Goal: Check status: Check status

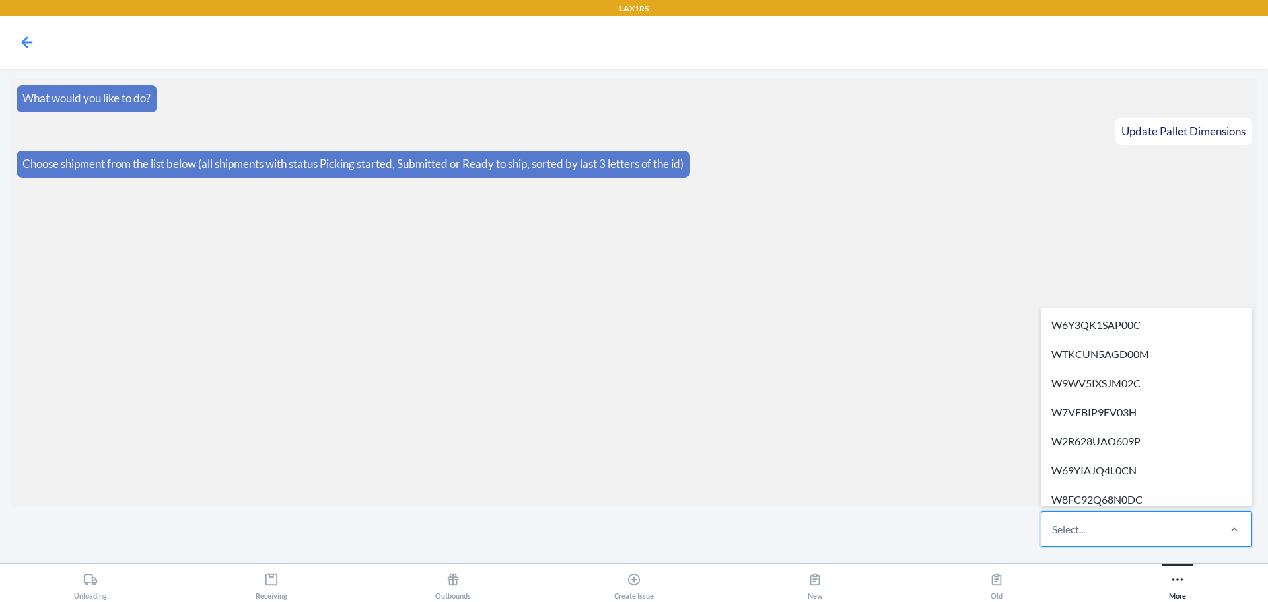
drag, startPoint x: 1099, startPoint y: 526, endPoint x: 1035, endPoint y: 354, distance: 183.9
click at [940, 186] on section "What would you like to do? Update Pallet Dimensions Choose shipment from the li…" at bounding box center [634, 292] width 1247 height 426
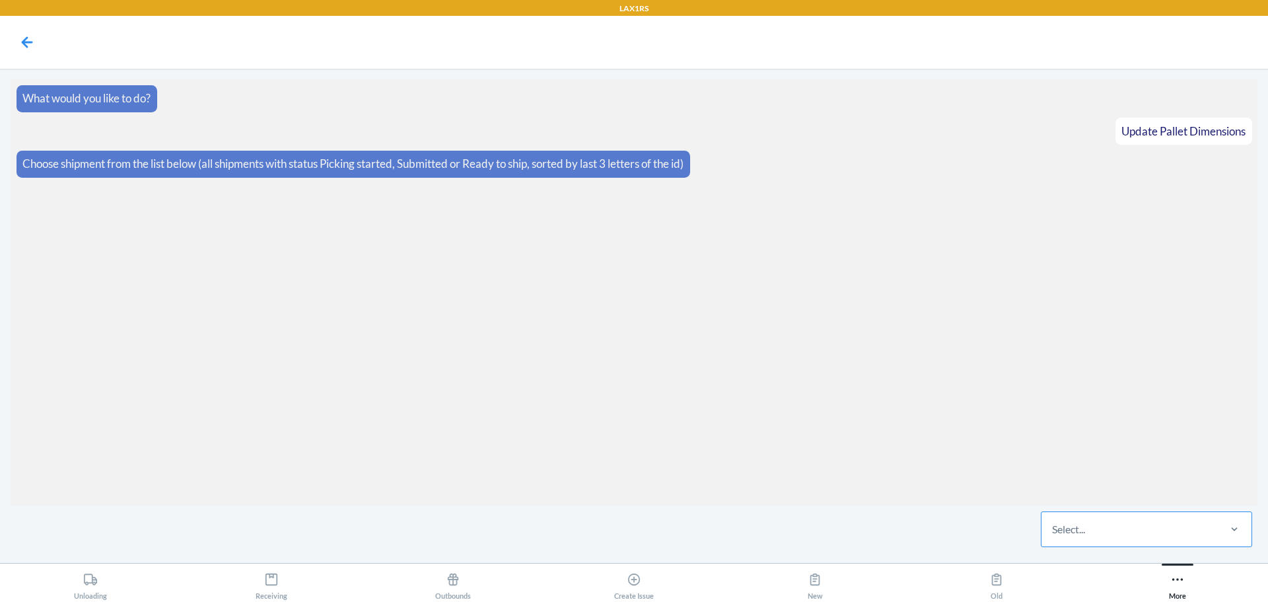
click at [1130, 538] on div "Select..." at bounding box center [1129, 529] width 176 height 34
click at [1053, 537] on input "Select..." at bounding box center [1052, 529] width 1 height 16
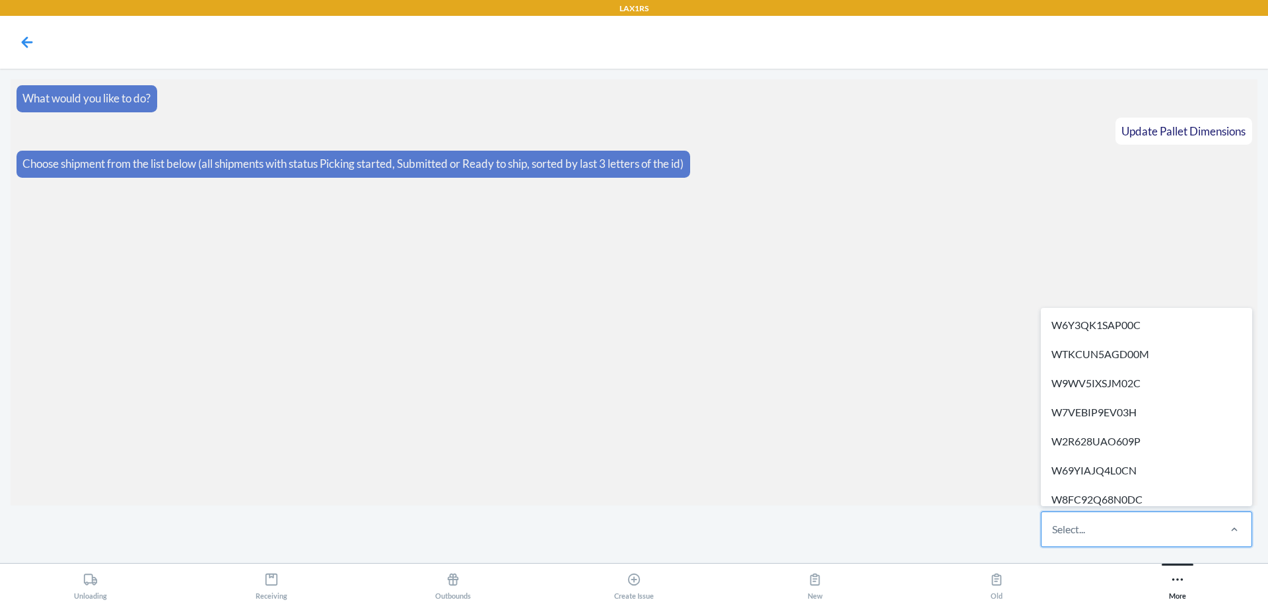
paste input "WZ8FARZW937S9"
type input "WZ8FARZW937S9"
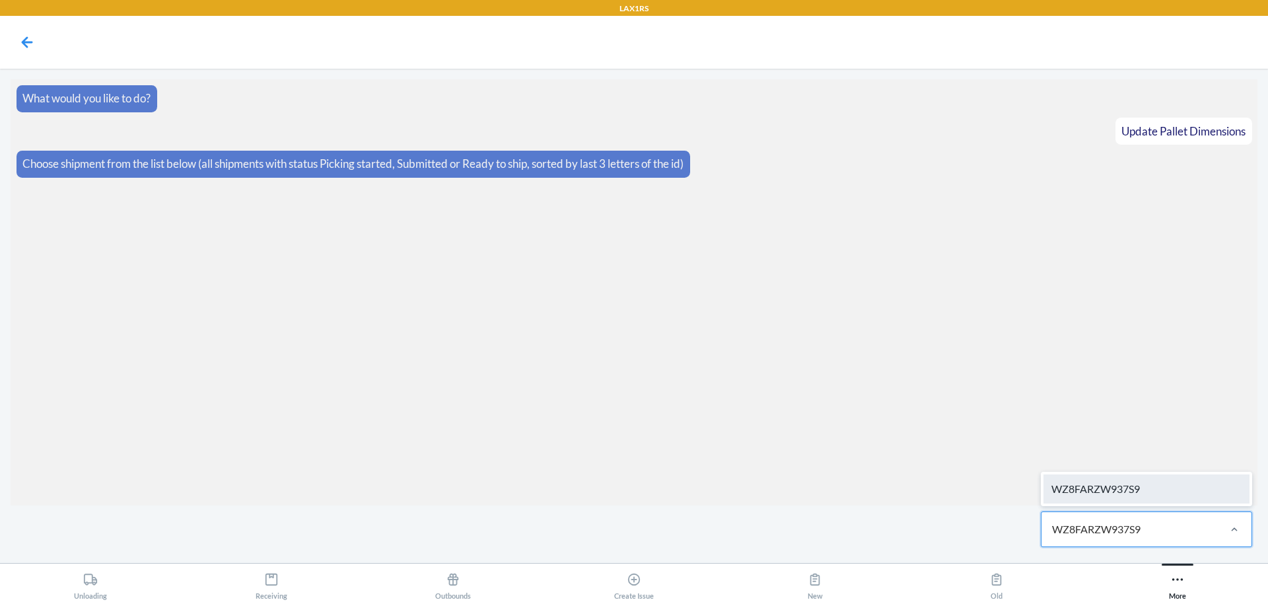
click at [1132, 489] on div "WZ8FARZW937S9" at bounding box center [1146, 488] width 206 height 29
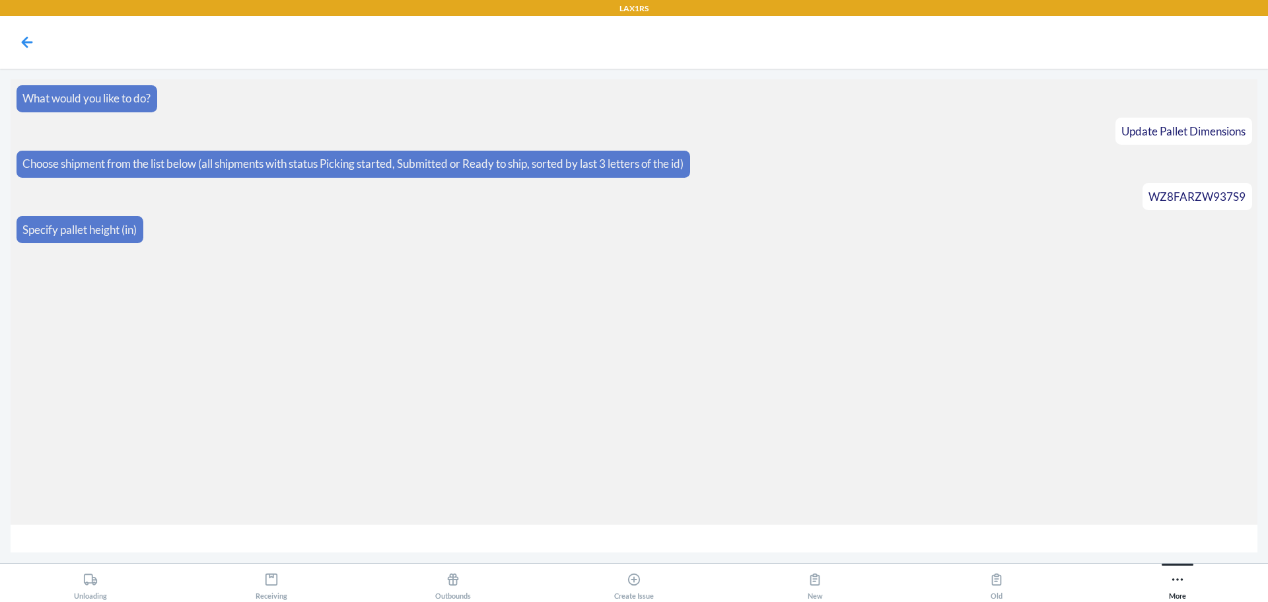
click at [38, 46] on div at bounding box center [27, 42] width 33 height 33
click at [29, 42] on icon at bounding box center [27, 41] width 11 height 11
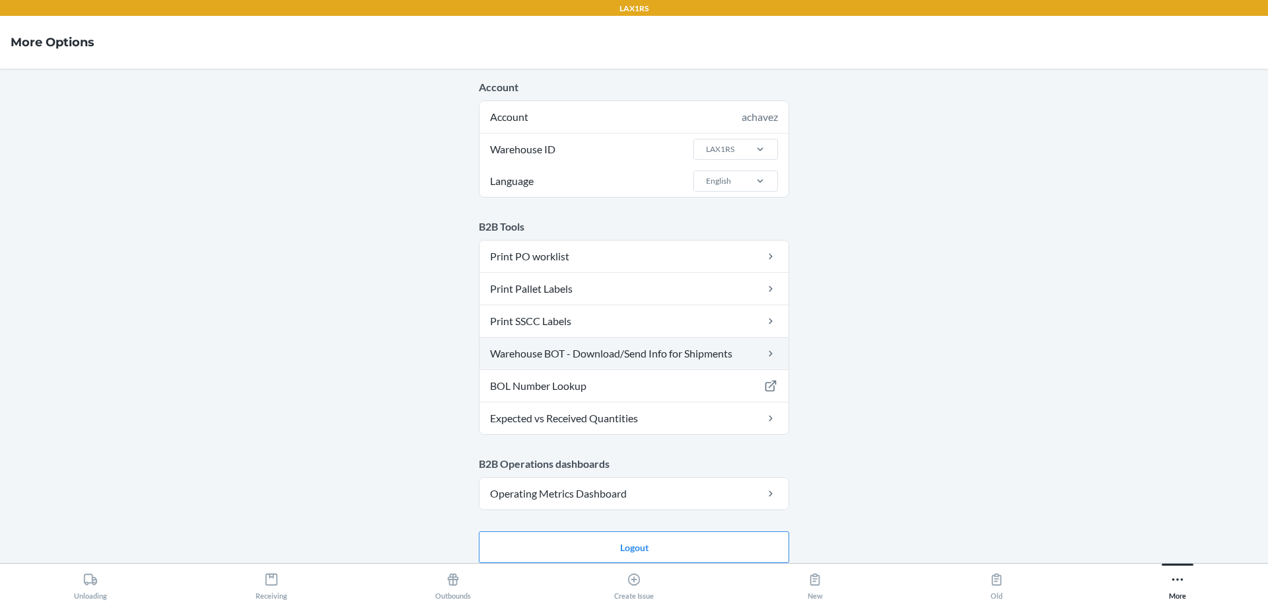
click at [559, 351] on link "Warehouse BOT - Download/Send Info for Shipments" at bounding box center [633, 353] width 309 height 32
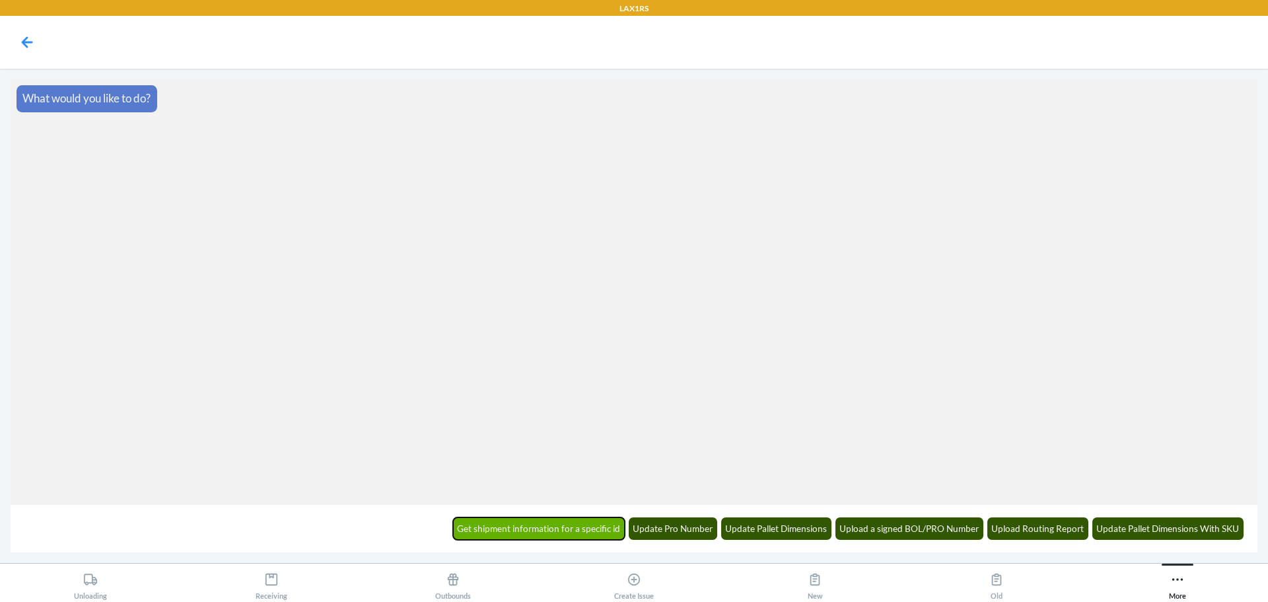
click at [590, 527] on button "Get shipment information for a specific id" at bounding box center [539, 528] width 172 height 22
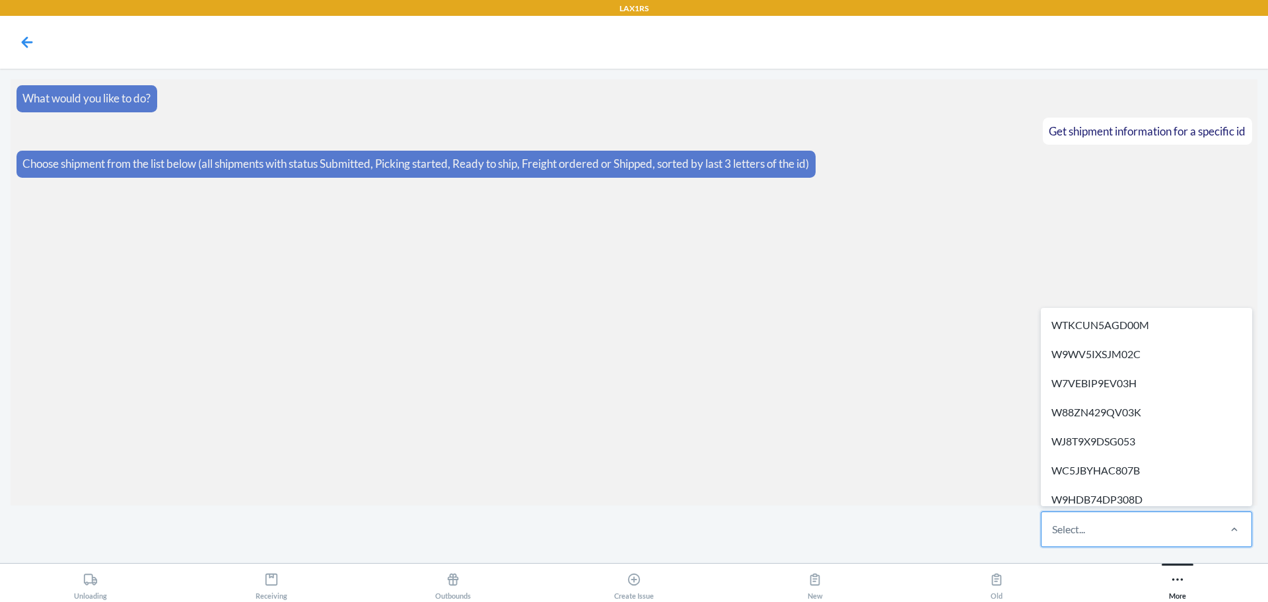
click at [1121, 534] on div "Select..." at bounding box center [1129, 529] width 176 height 34
click at [1053, 534] on input "option WTKCUN5AGD00M focused, 1 of 629. 629 results available. Use Up and Down …" at bounding box center [1052, 529] width 1 height 16
paste input "WZ8FARZW937S9"
type input "WZ8FARZW937S9"
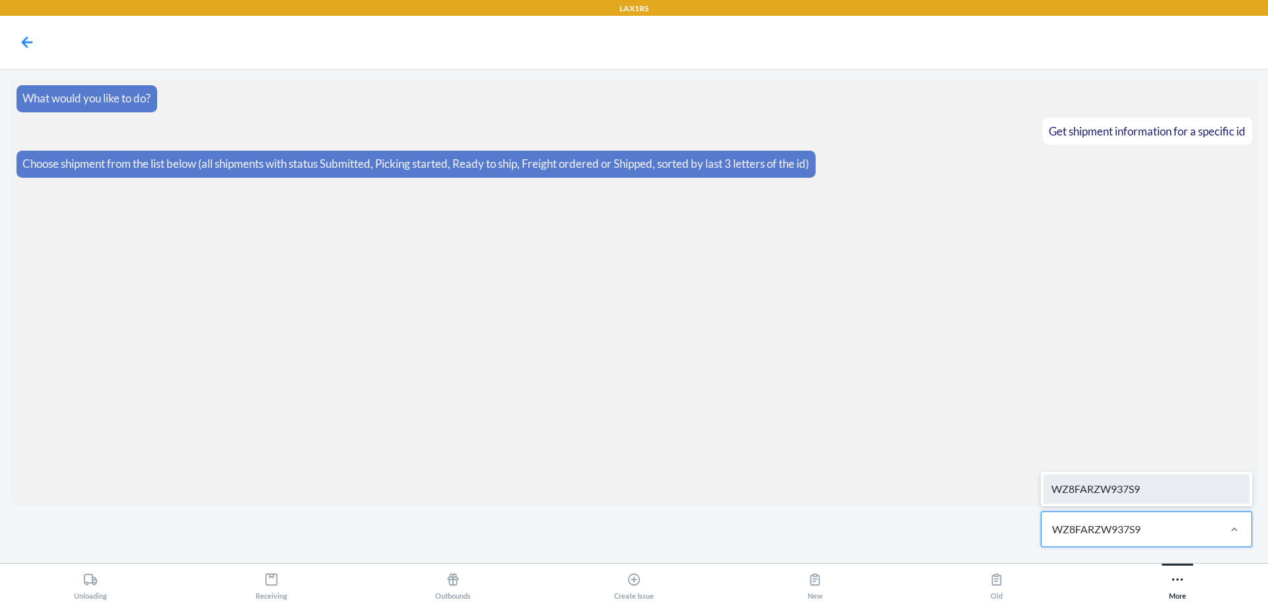
click at [1138, 485] on div "WZ8FARZW937S9" at bounding box center [1146, 488] width 206 height 29
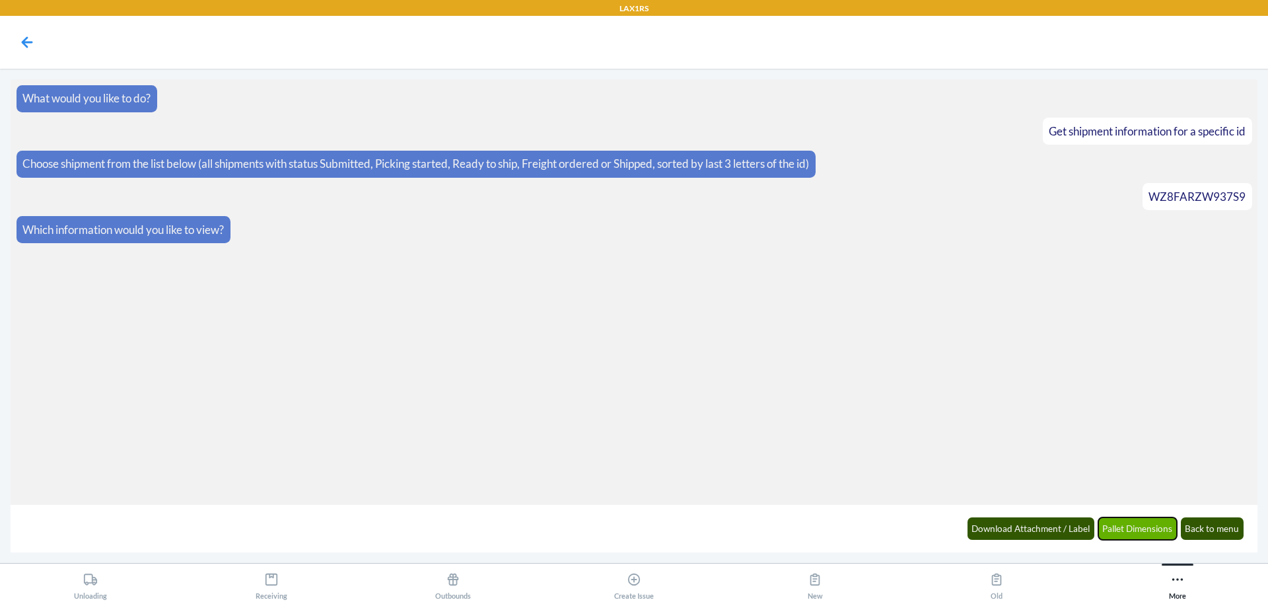
click at [1113, 528] on button "Pallet Dimensions" at bounding box center [1137, 528] width 79 height 22
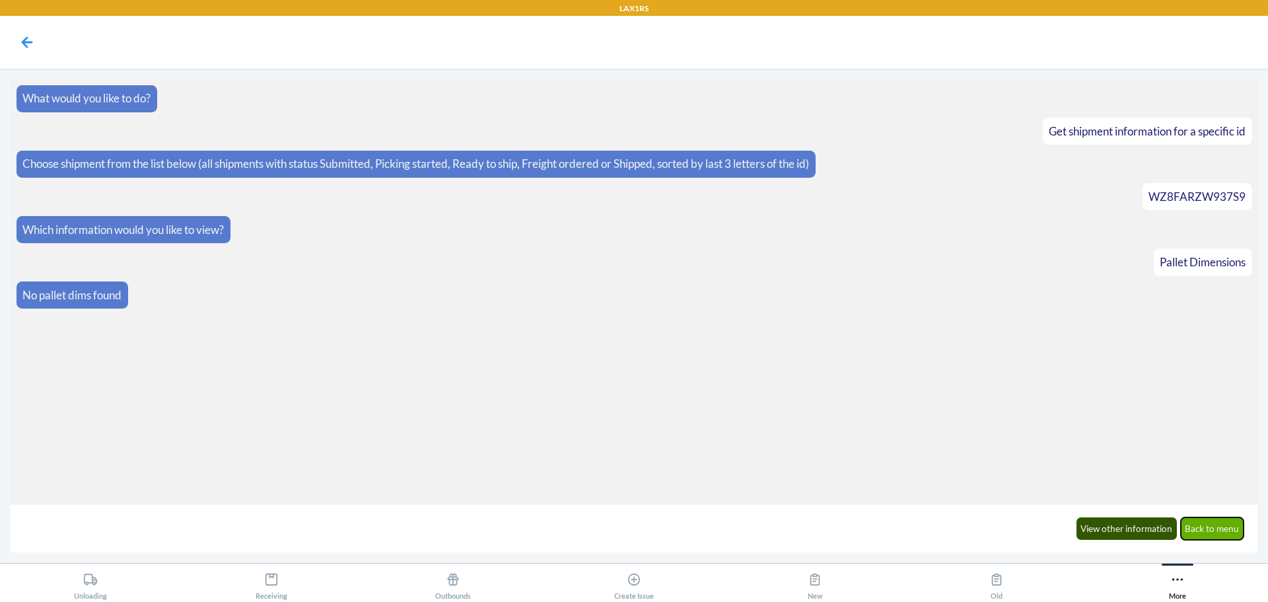
click at [1197, 538] on button "Back to menu" at bounding box center [1212, 528] width 63 height 22
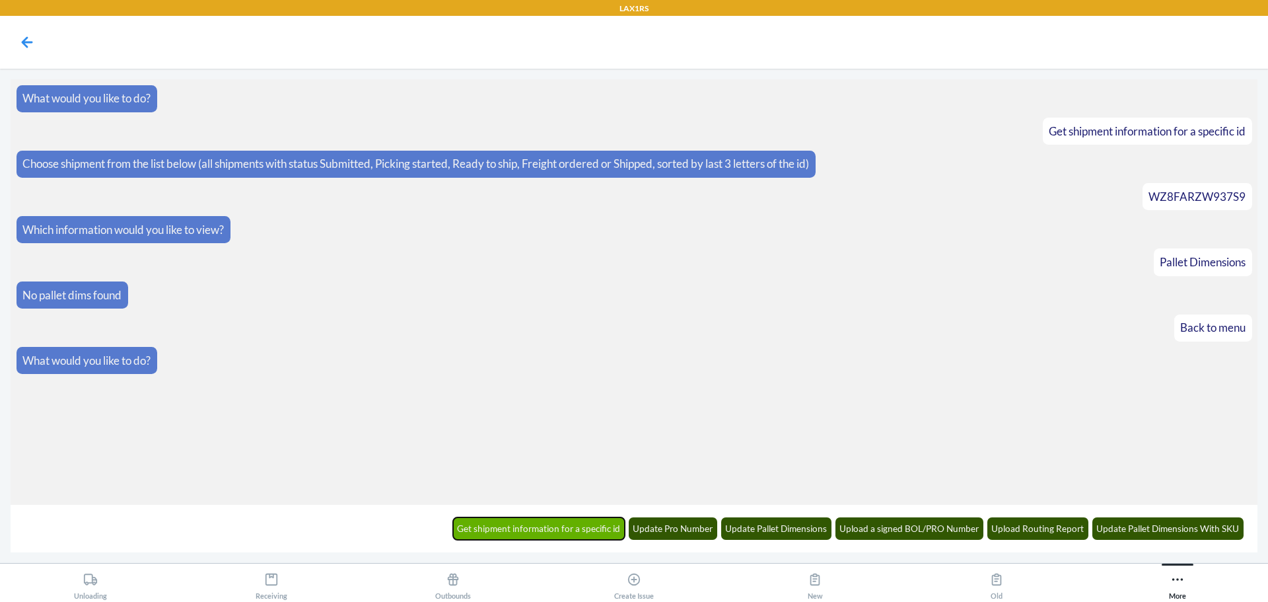
click at [597, 531] on button "Get shipment information for a specific id" at bounding box center [539, 528] width 172 height 22
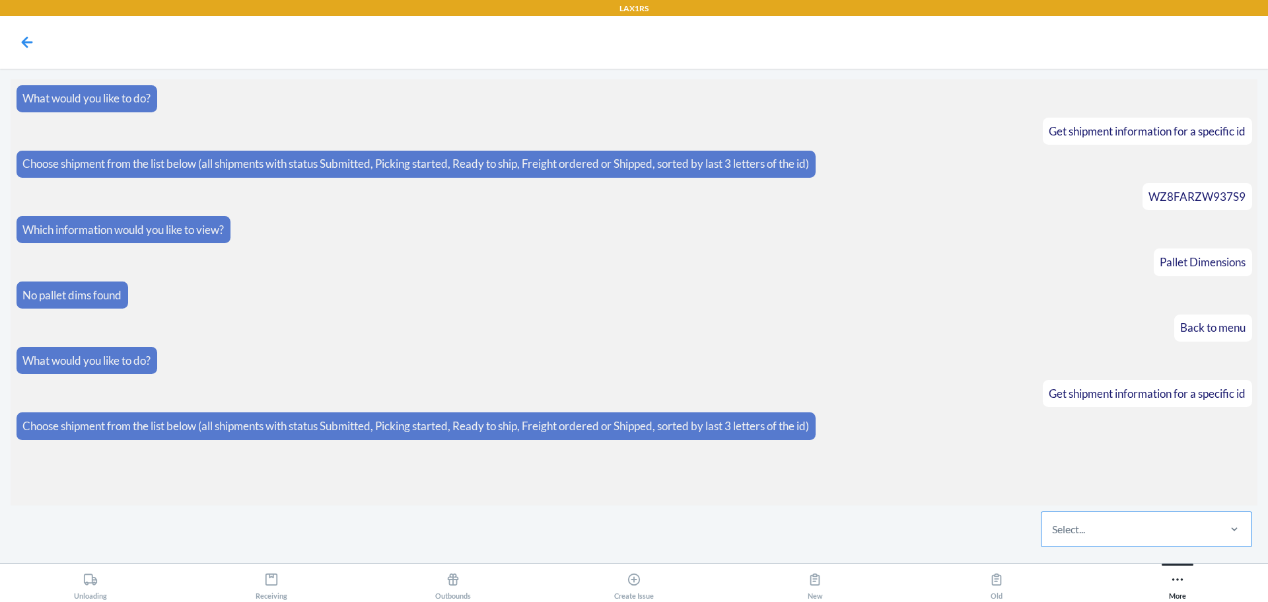
click at [1105, 524] on div "Select..." at bounding box center [1129, 529] width 176 height 34
click at [1053, 524] on input "Select..." at bounding box center [1052, 529] width 1 height 16
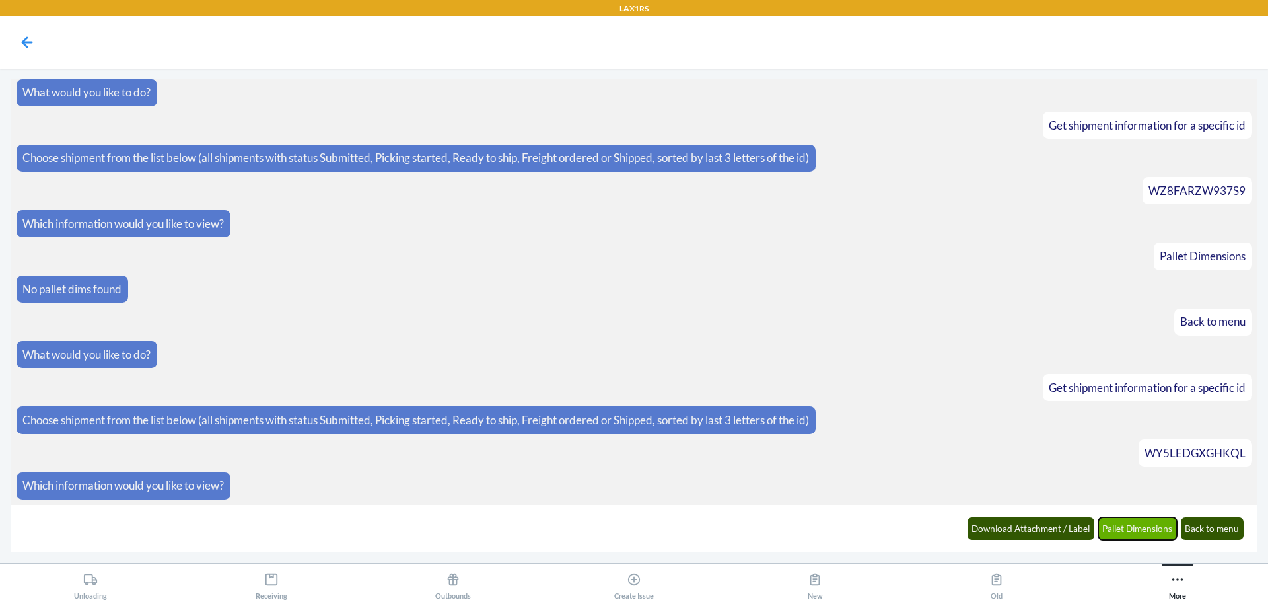
click at [1119, 523] on button "Pallet Dimensions" at bounding box center [1137, 528] width 79 height 22
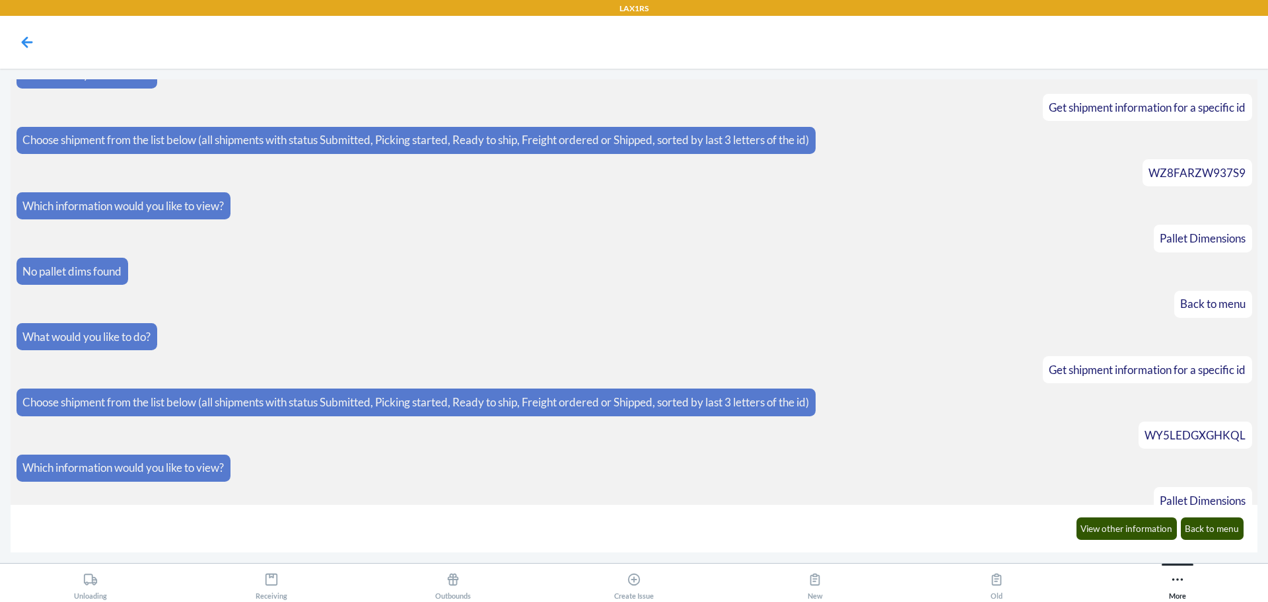
scroll to position [71, 0]
